Goal: Information Seeking & Learning: Learn about a topic

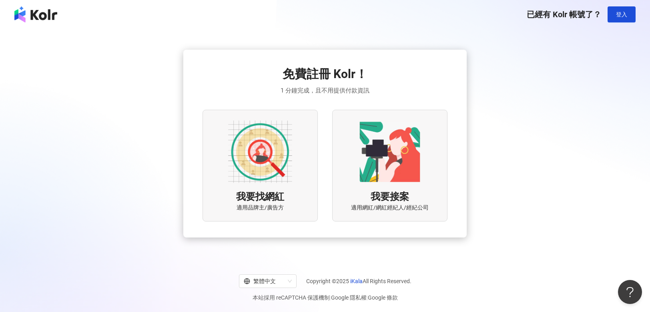
click at [565, 20] on div "已經有 Kolr 帳號了？ 登入" at bounding box center [581, 14] width 109 height 16
click at [565, 14] on span "已經有 Kolr 帳號了？" at bounding box center [564, 15] width 74 height 10
click at [38, 14] on img at bounding box center [35, 14] width 43 height 16
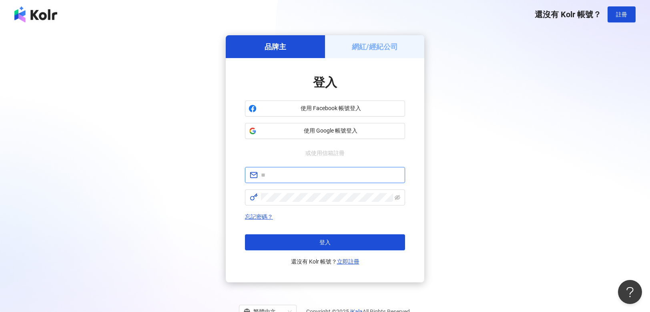
click at [278, 176] on input "text" at bounding box center [330, 175] width 139 height 9
paste input "**********"
type input "**********"
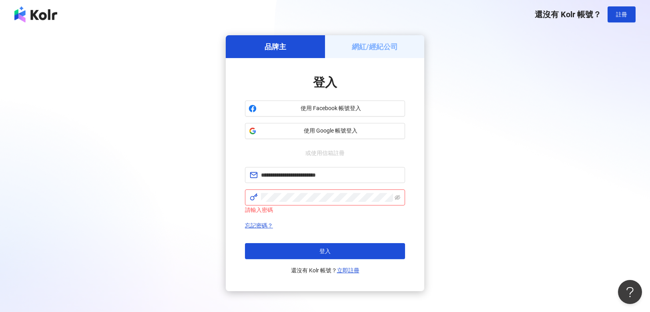
click at [281, 251] on button "登入" at bounding box center [325, 251] width 160 height 16
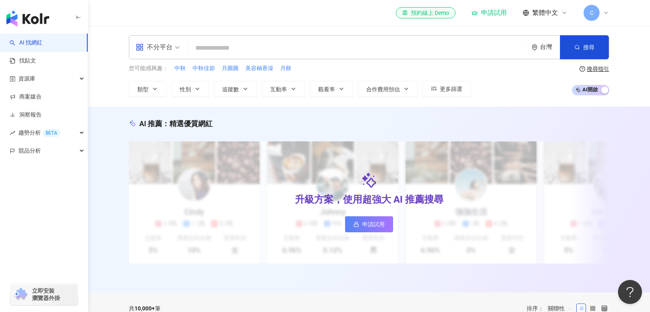
click at [491, 9] on div "申請試用" at bounding box center [489, 13] width 35 height 8
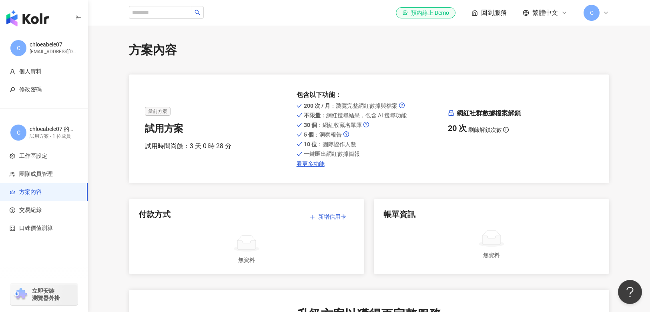
click at [32, 18] on img "button" at bounding box center [27, 18] width 43 height 16
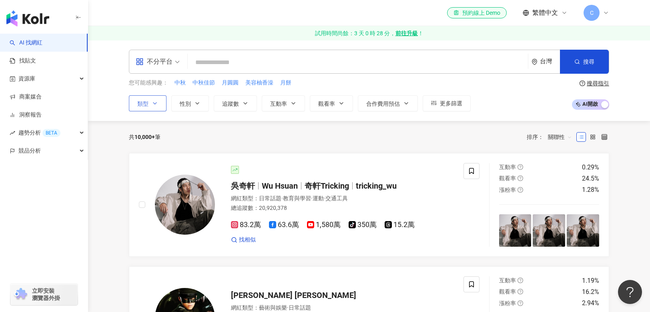
click at [156, 101] on icon "button" at bounding box center [155, 103] width 6 height 6
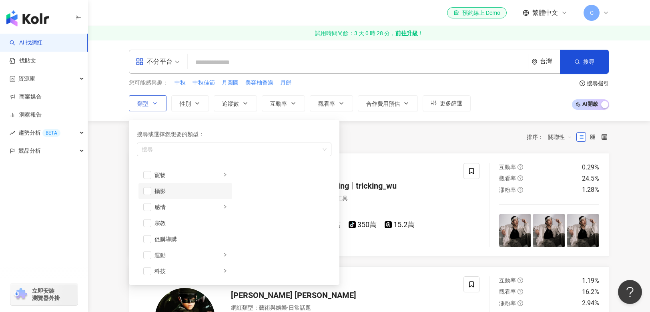
scroll to position [277, 0]
click at [179, 247] on div "旅遊" at bounding box center [188, 249] width 66 height 9
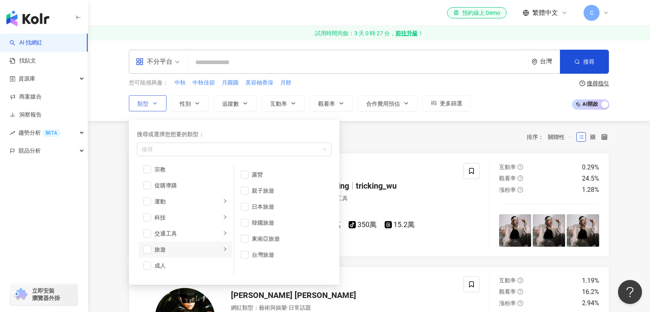
click at [151, 251] on li "旅遊" at bounding box center [186, 249] width 94 height 16
click at [147, 249] on span "button" at bounding box center [147, 249] width 8 height 8
click at [265, 189] on div "親子旅遊" at bounding box center [288, 190] width 73 height 9
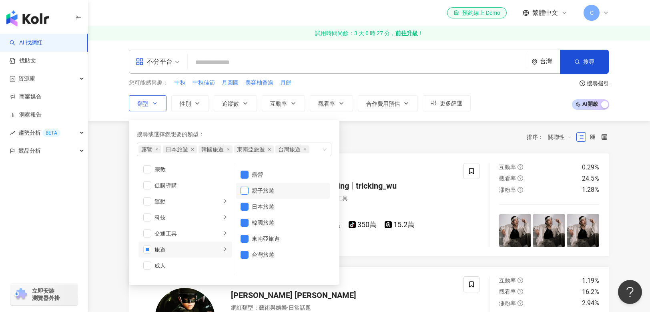
click at [245, 191] on span "button" at bounding box center [245, 191] width 8 height 8
click at [244, 206] on span "button" at bounding box center [245, 207] width 8 height 8
click at [244, 222] on span "button" at bounding box center [245, 223] width 8 height 8
click at [245, 237] on span "button" at bounding box center [245, 239] width 8 height 8
click at [245, 223] on span "button" at bounding box center [245, 223] width 8 height 8
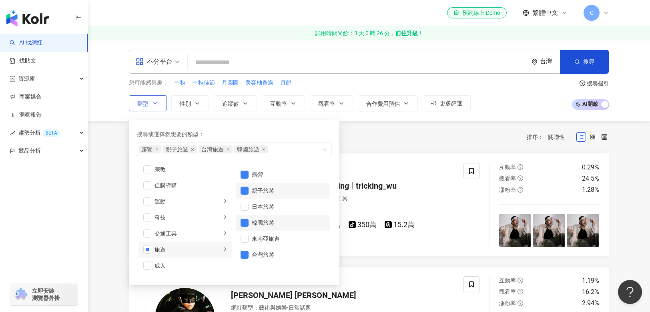
click at [268, 226] on div "韓國旅遊" at bounding box center [288, 222] width 73 height 9
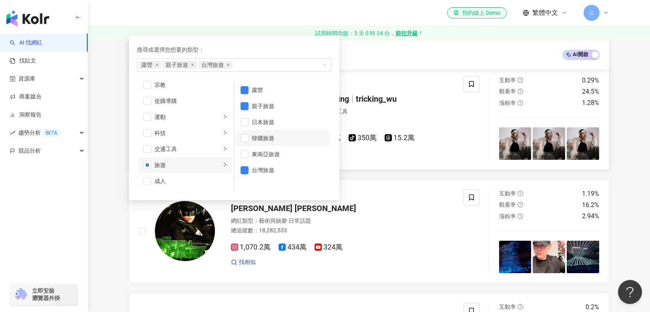
scroll to position [85, 0]
click at [325, 65] on div "露營 親子旅遊 台灣旅遊" at bounding box center [234, 65] width 195 height 14
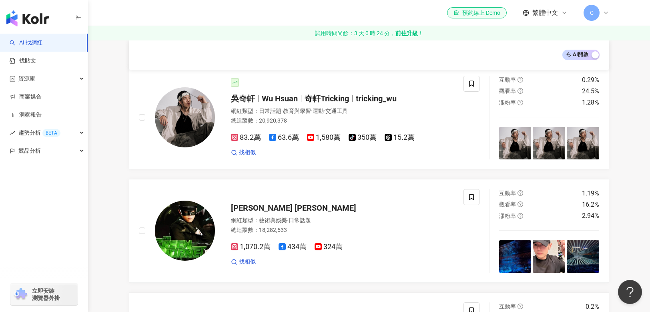
click at [390, 51] on div "AI 開啟 AI 關閉" at bounding box center [369, 55] width 461 height 10
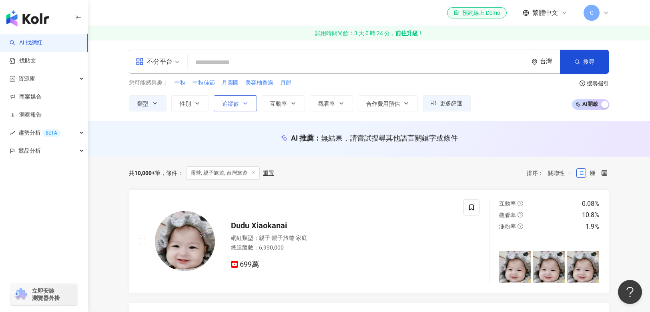
click at [237, 102] on span "追蹤數" at bounding box center [230, 103] width 17 height 6
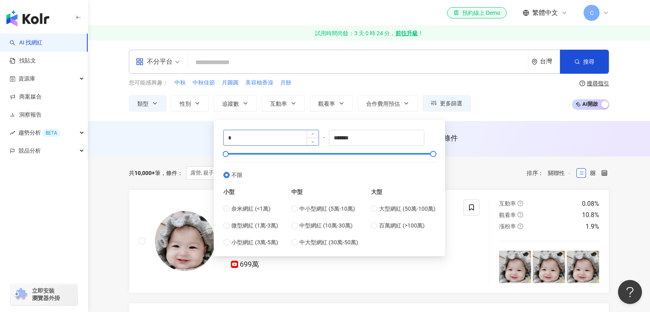
click at [270, 130] on div "*" at bounding box center [271, 138] width 96 height 16
click at [270, 135] on input "*" at bounding box center [271, 137] width 95 height 15
type input "*"
type input "*****"
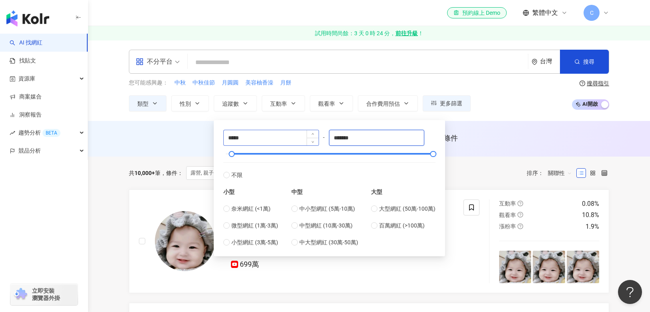
drag, startPoint x: 372, startPoint y: 137, endPoint x: 263, endPoint y: 137, distance: 108.5
click at [264, 137] on div "***** - ******* 不限 小型 奈米網紅 (<1萬) 微型網紅 (1萬-3萬) 小型網紅 (3萬-5萬) 中型 中小型網紅 (5萬-10萬) 中型…" at bounding box center [329, 188] width 212 height 117
type input "*"
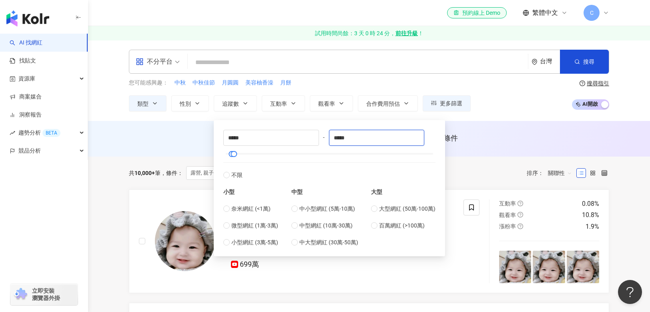
type input "*****"
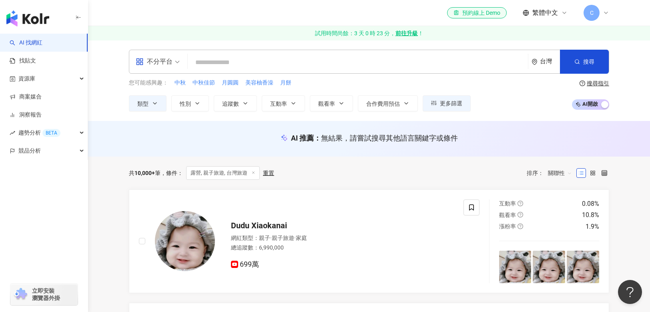
click at [219, 60] on input "search" at bounding box center [358, 62] width 334 height 15
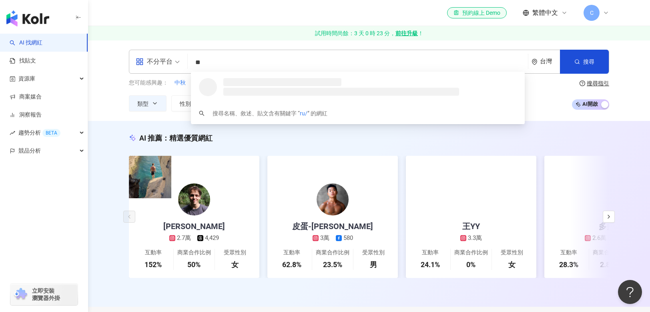
type input "*"
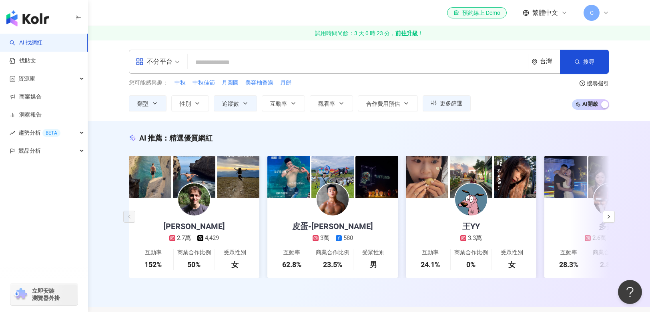
type input "*"
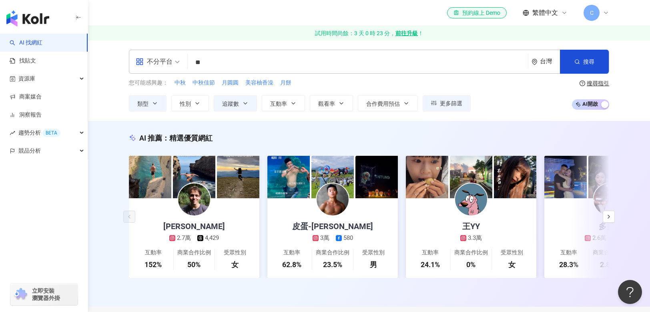
type input "*"
click at [583, 72] on button "搜尋" at bounding box center [584, 62] width 49 height 24
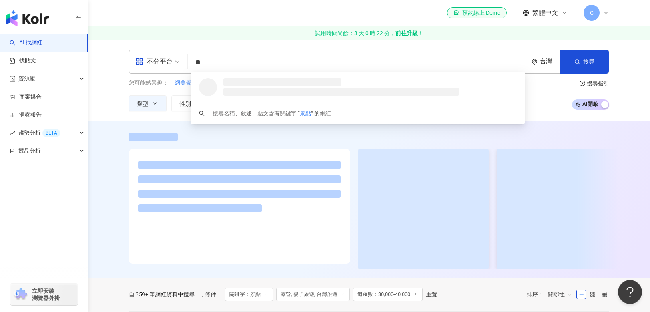
click at [230, 58] on input "**" at bounding box center [358, 62] width 334 height 15
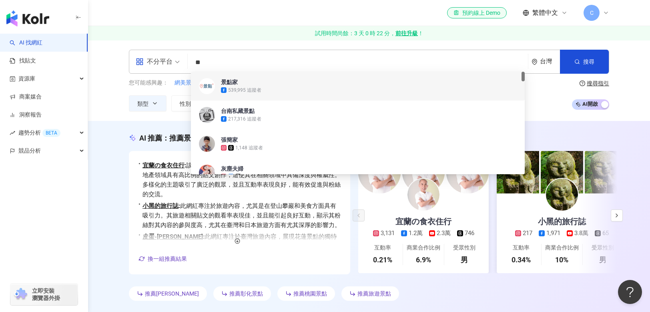
click at [228, 63] on input "**" at bounding box center [358, 62] width 334 height 15
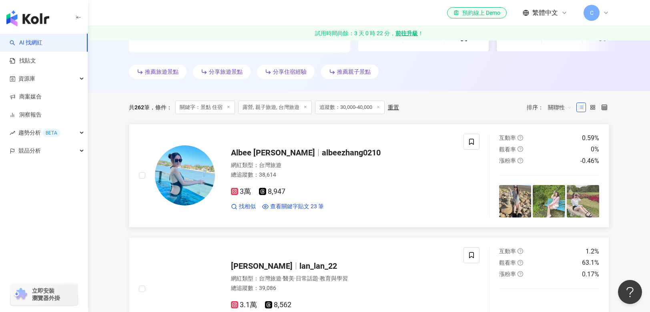
scroll to position [238, 0]
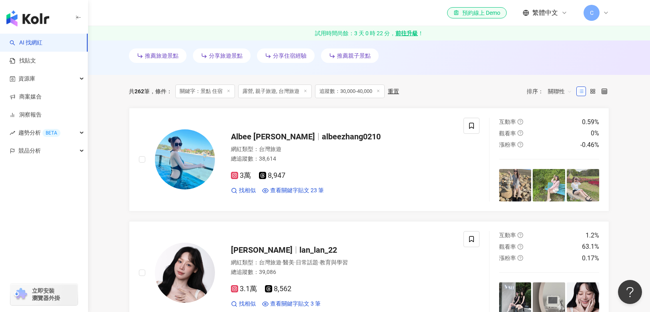
type input "*****"
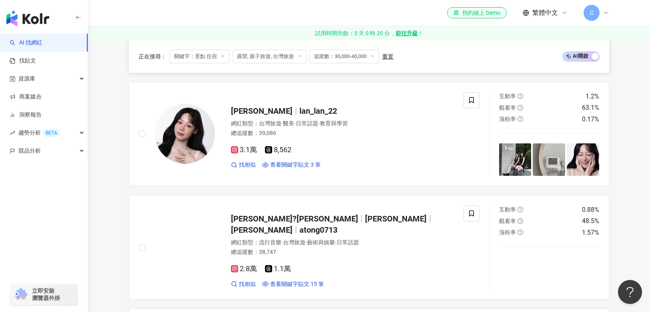
scroll to position [408, 0]
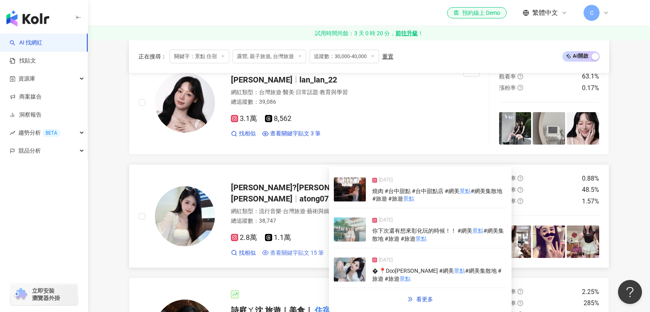
click at [296, 249] on span "查看關鍵字貼文 15 筆" at bounding box center [297, 253] width 54 height 8
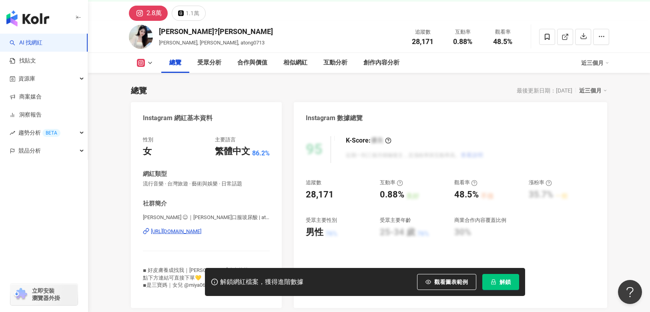
scroll to position [58, 0]
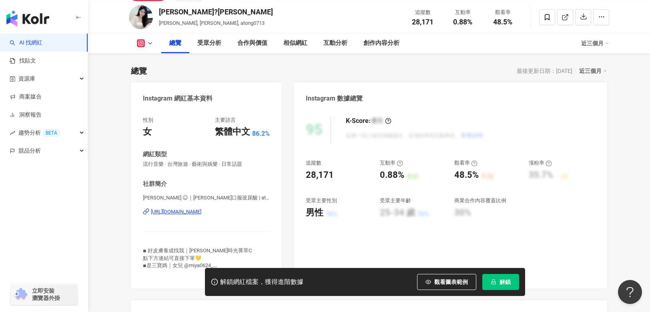
click at [179, 211] on div "https://www.instagram.com/atong0713/" at bounding box center [176, 211] width 50 height 7
drag, startPoint x: 195, startPoint y: 11, endPoint x: 160, endPoint y: 12, distance: 34.4
click at [160, 12] on div "[PERSON_NAME]?[PERSON_NAME]" at bounding box center [216, 12] width 114 height 10
copy div "[PERSON_NAME]?[PERSON_NAME]"
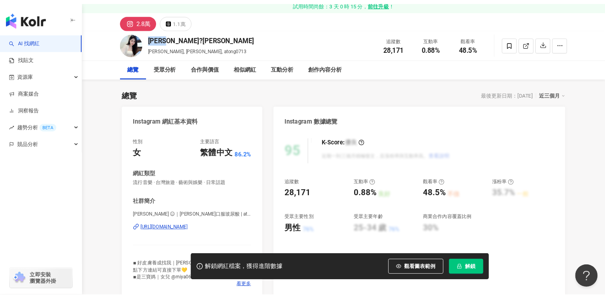
scroll to position [0, 0]
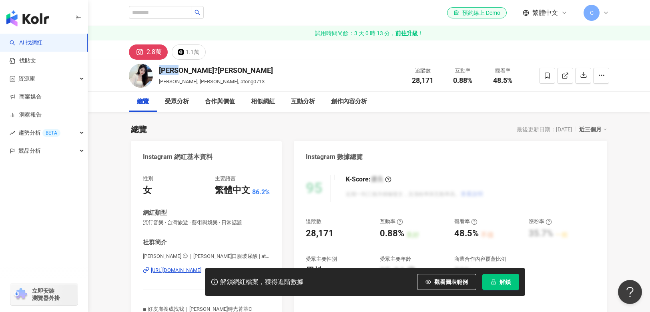
click at [287, 48] on div "2.8萬 1.1萬" at bounding box center [369, 49] width 512 height 19
